Goal: Task Accomplishment & Management: Use online tool/utility

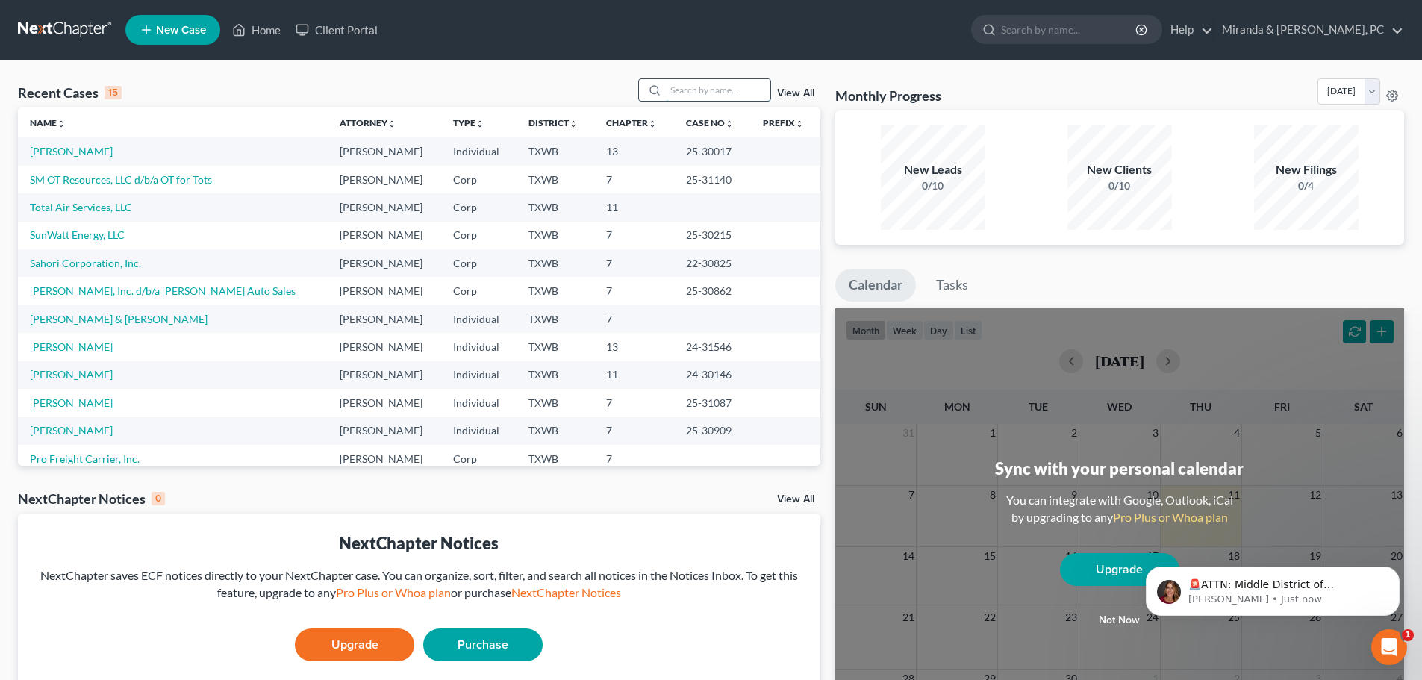
click at [695, 84] on input "search" at bounding box center [718, 90] width 105 height 22
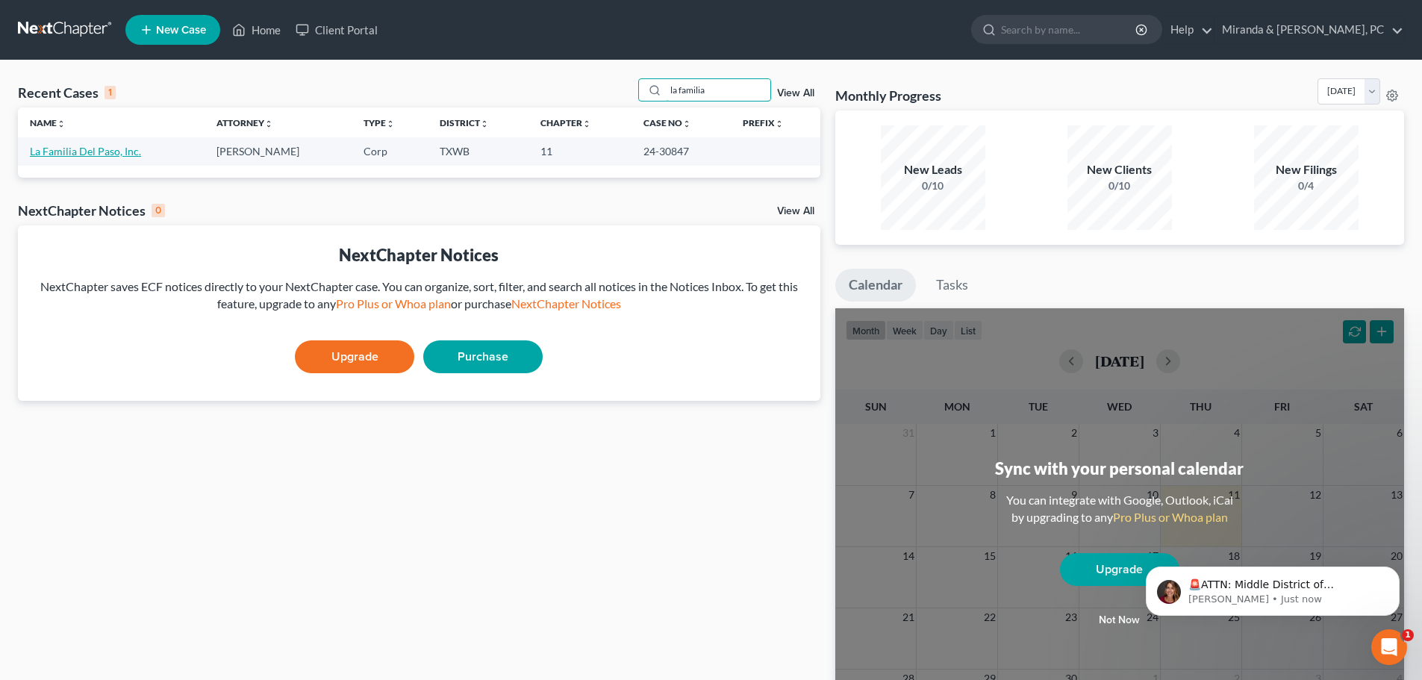
type input "la familia"
click at [115, 155] on link "La Familia Del Paso, Inc." at bounding box center [85, 151] width 111 height 13
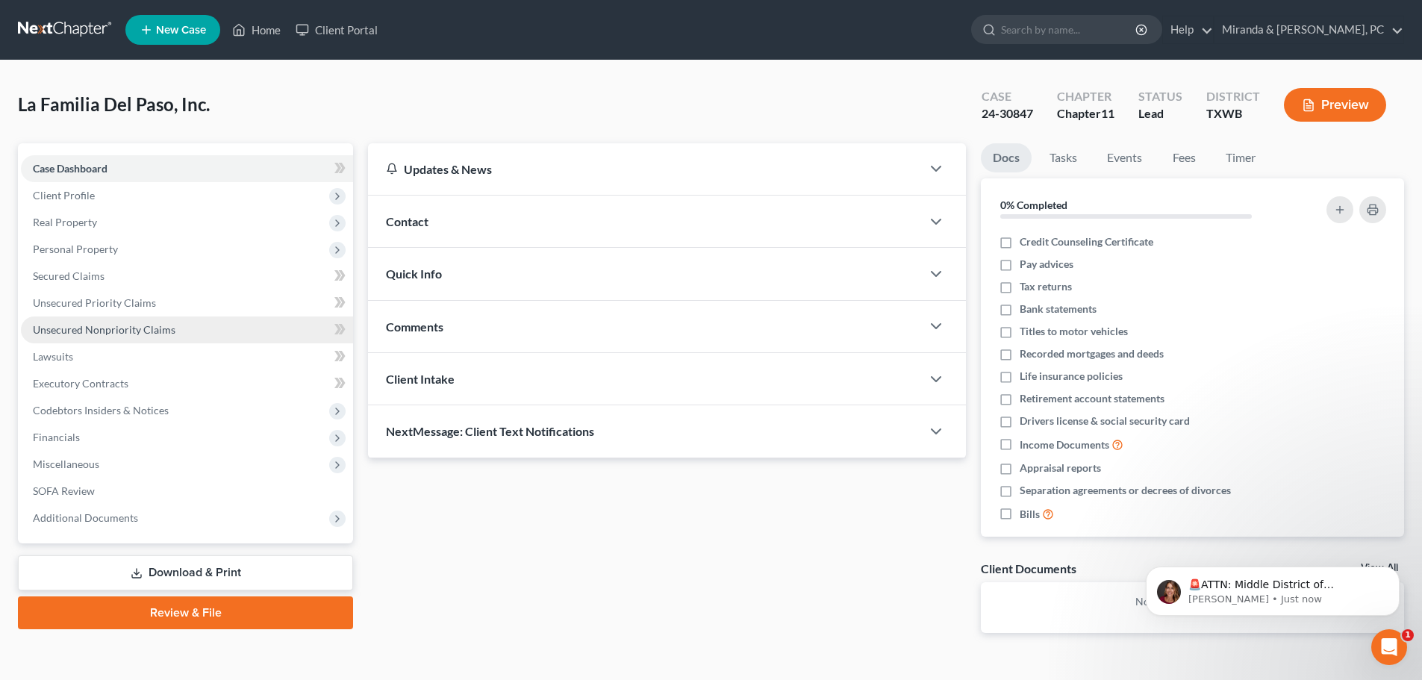
click at [90, 322] on link "Unsecured Nonpriority Claims" at bounding box center [187, 330] width 332 height 27
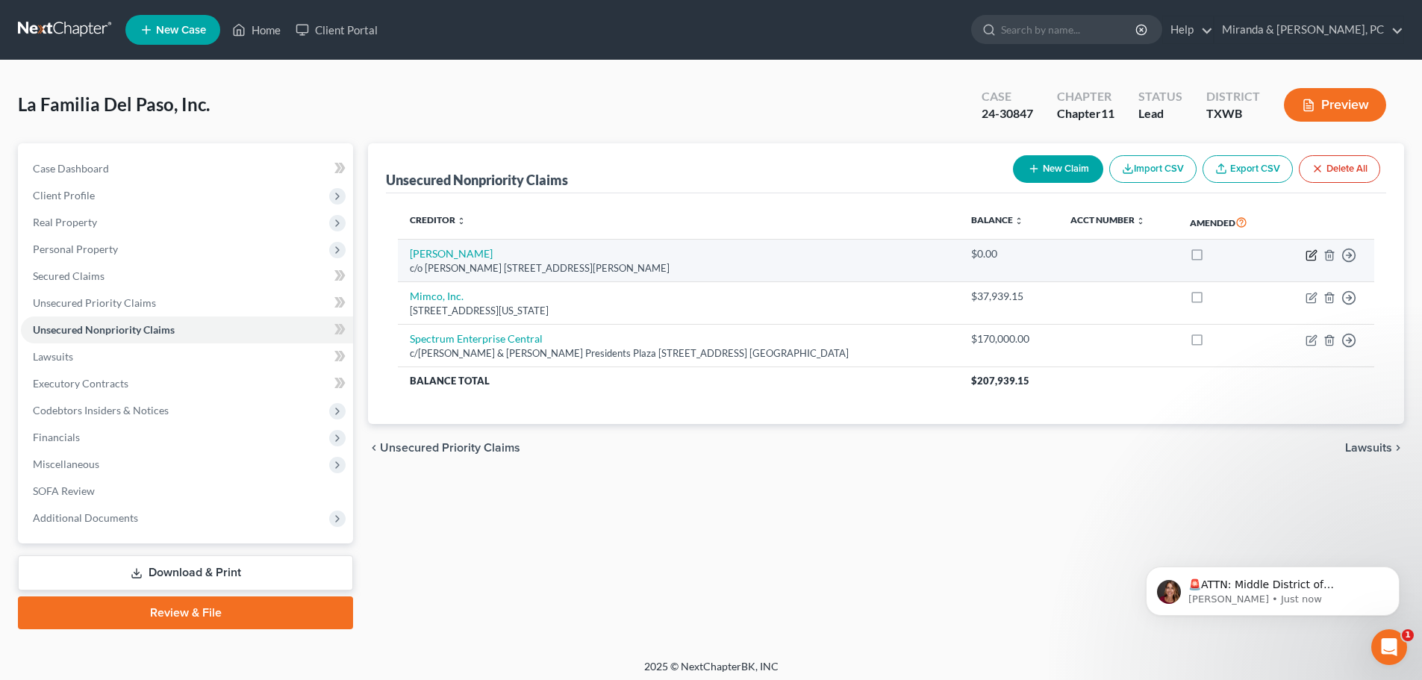
click at [1315, 254] on icon "button" at bounding box center [1312, 253] width 7 height 7
select select "45"
select select "11"
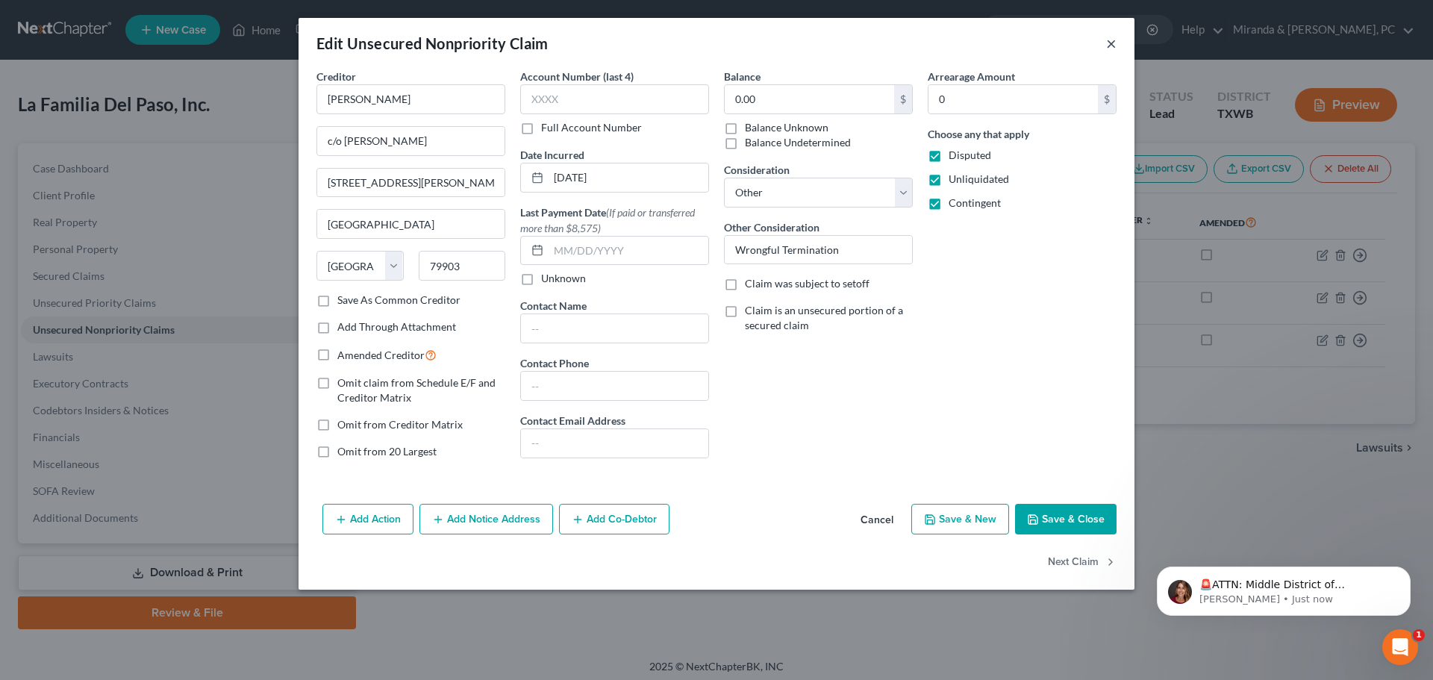
click at [1112, 45] on button "×" at bounding box center [1111, 43] width 10 height 18
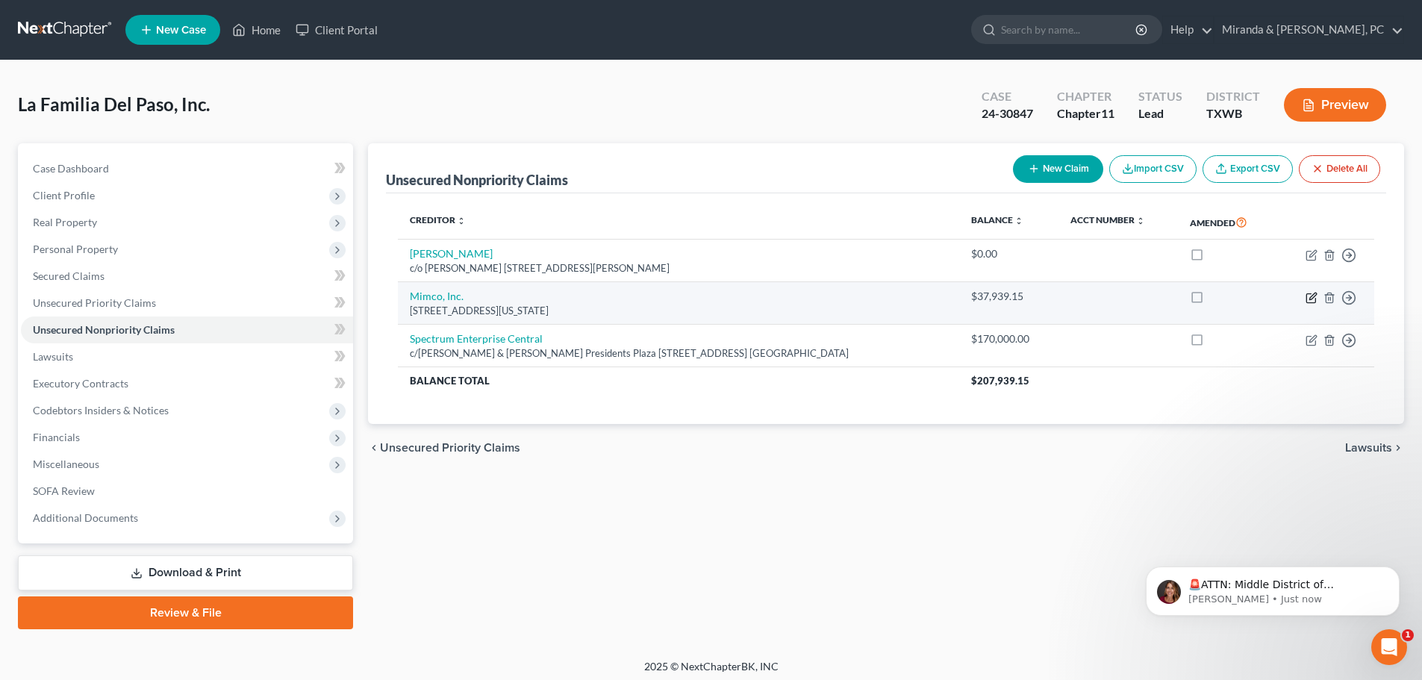
click at [1308, 299] on icon "button" at bounding box center [1312, 298] width 12 height 12
select select "45"
select select "11"
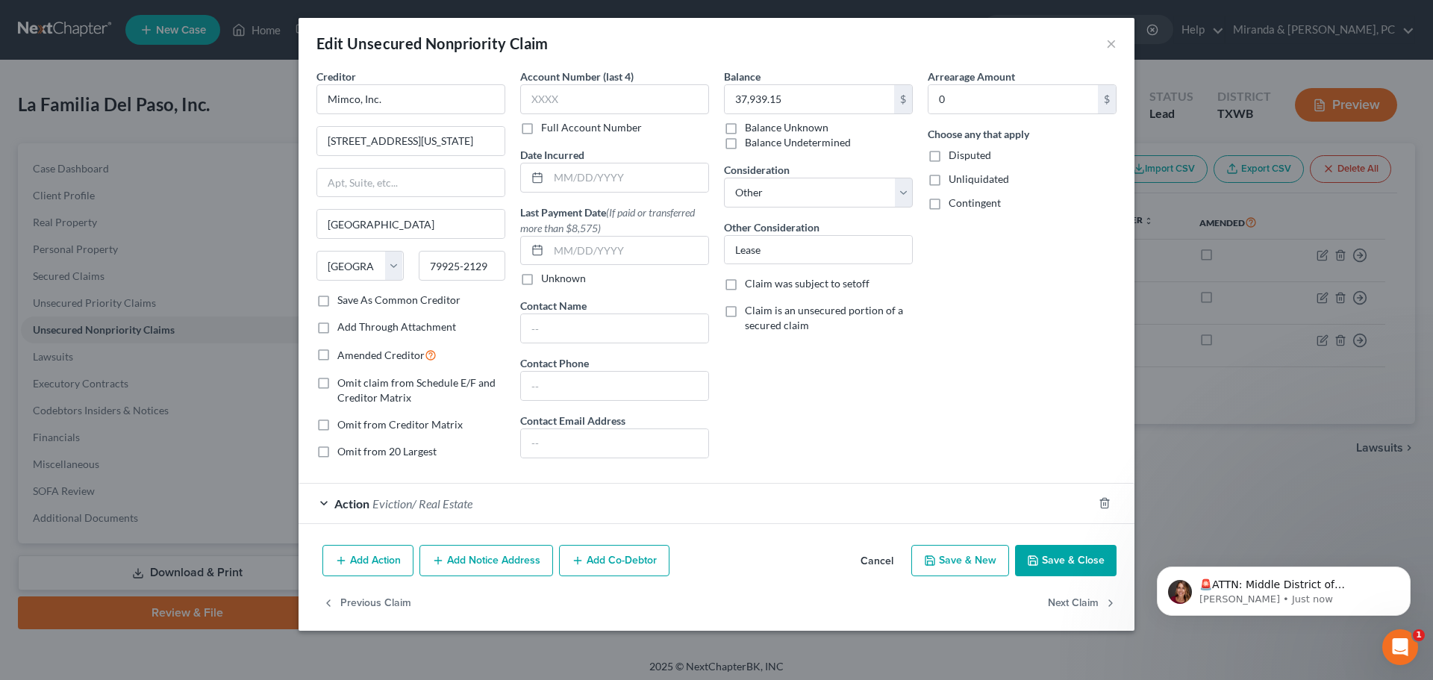
click at [1119, 44] on div "Edit Unsecured Nonpriority Claim ×" at bounding box center [717, 43] width 836 height 51
click at [1112, 42] on button "×" at bounding box center [1111, 43] width 10 height 18
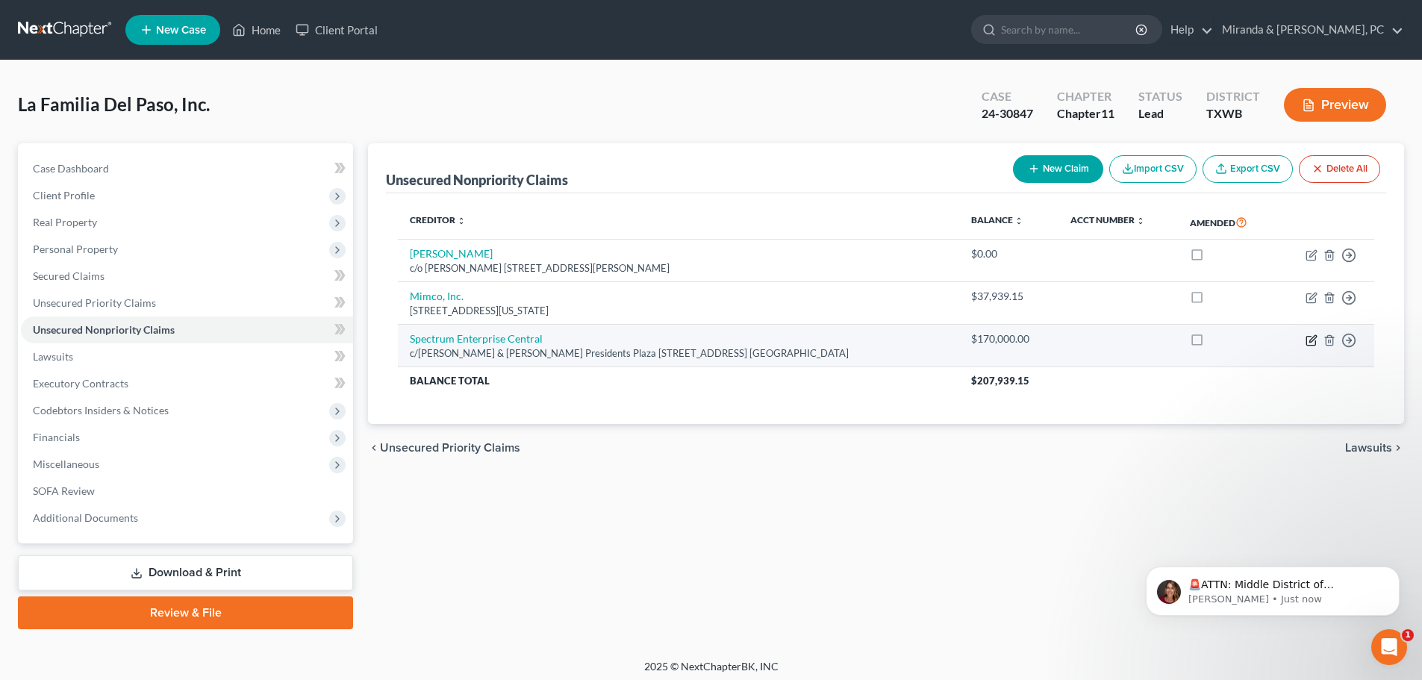
click at [1312, 340] on icon "button" at bounding box center [1312, 340] width 12 height 12
select select "9"
select select "11"
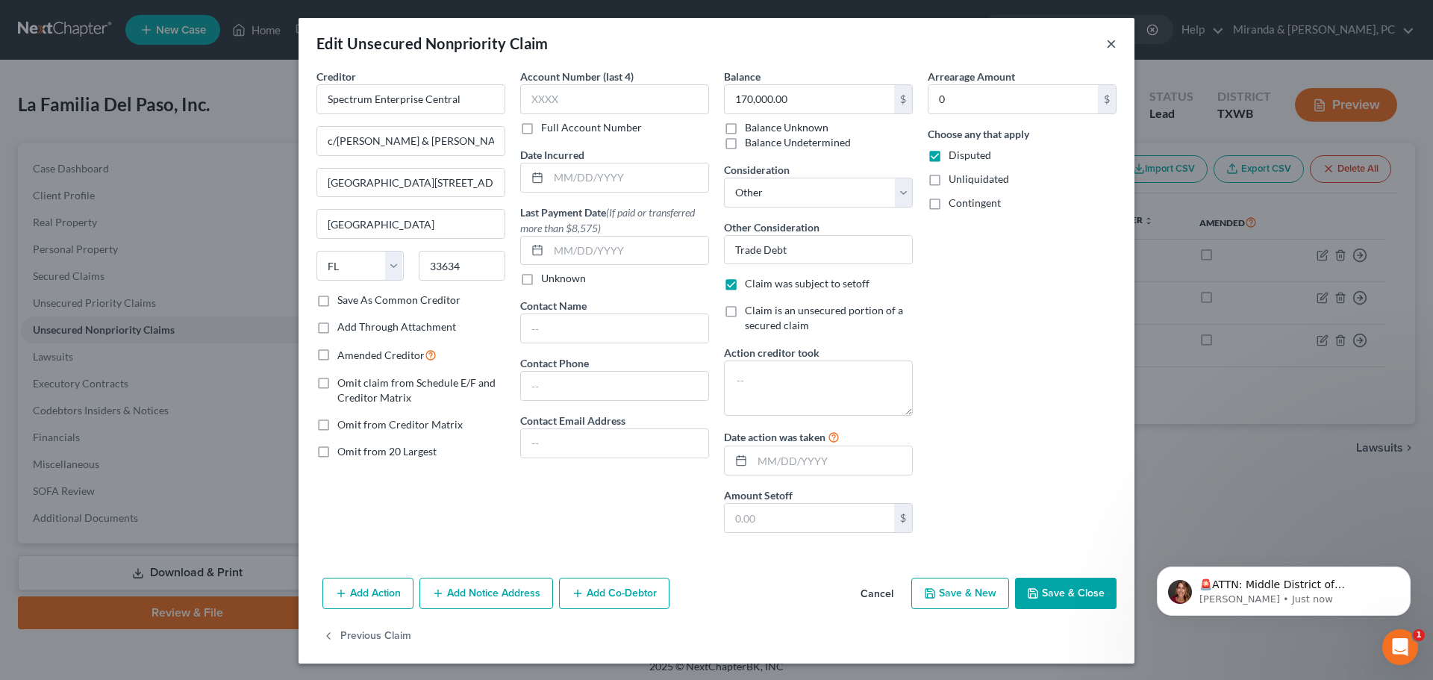
click at [1106, 37] on button "×" at bounding box center [1111, 43] width 10 height 18
